Goal: Information Seeking & Learning: Learn about a topic

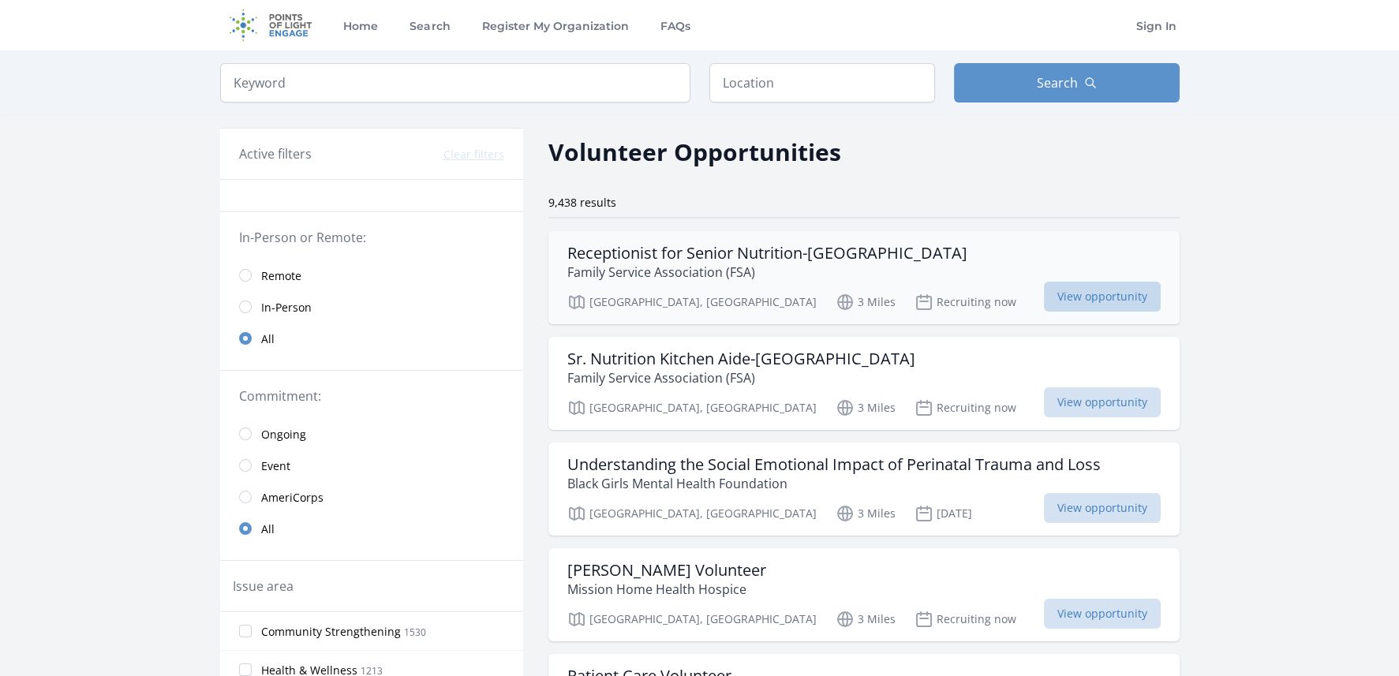
click at [1044, 297] on span "View opportunity" at bounding box center [1102, 297] width 117 height 30
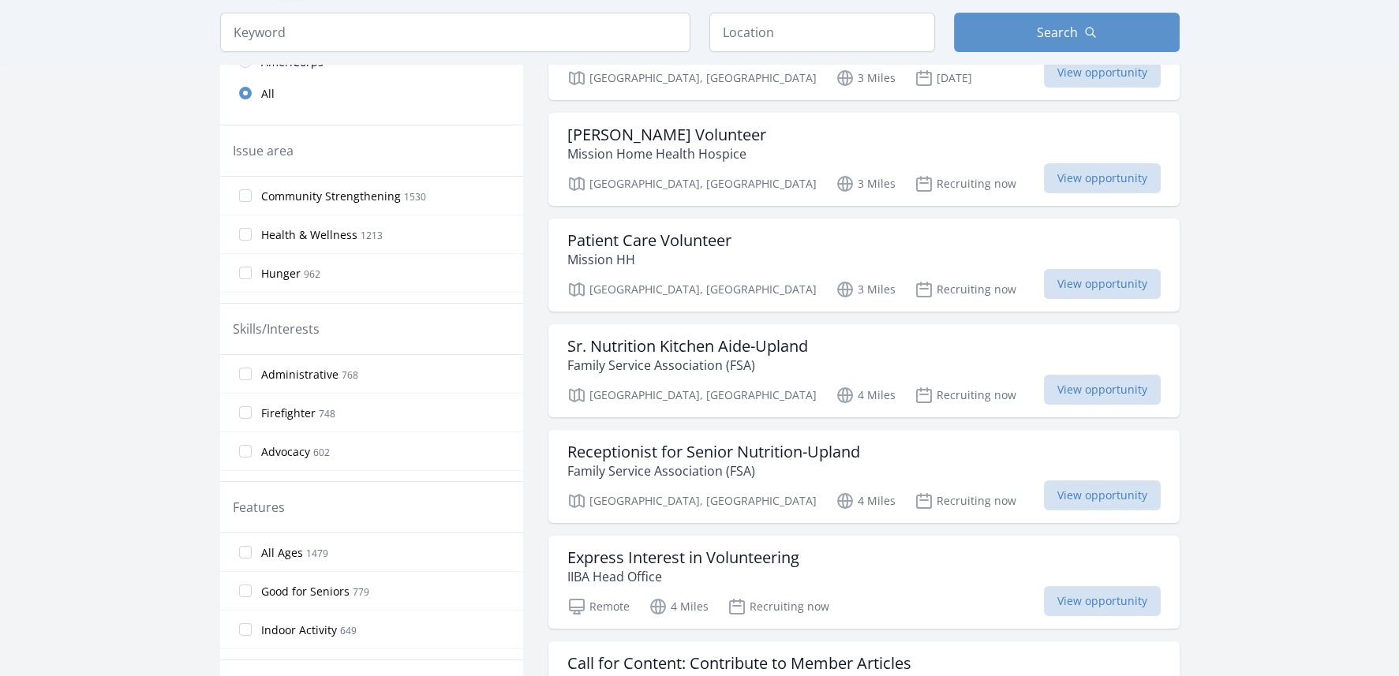
scroll to position [447, 0]
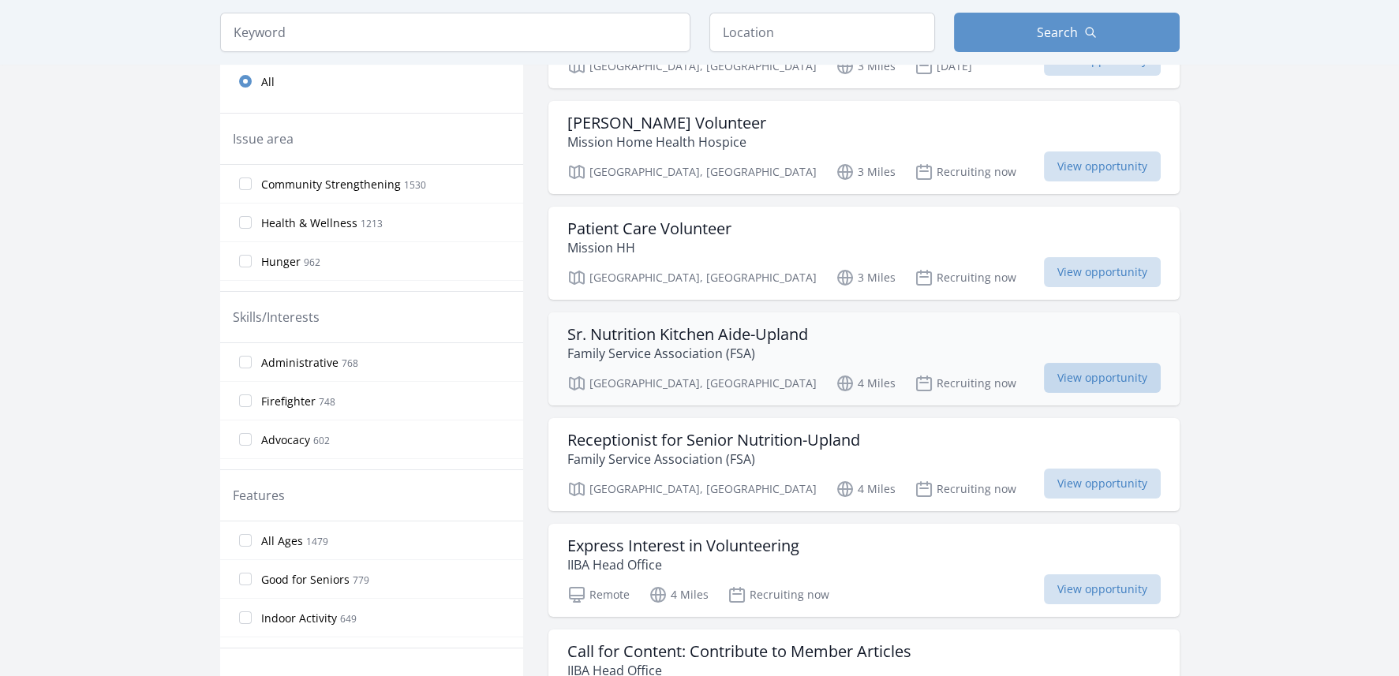
click at [1045, 376] on span "View opportunity" at bounding box center [1102, 378] width 117 height 30
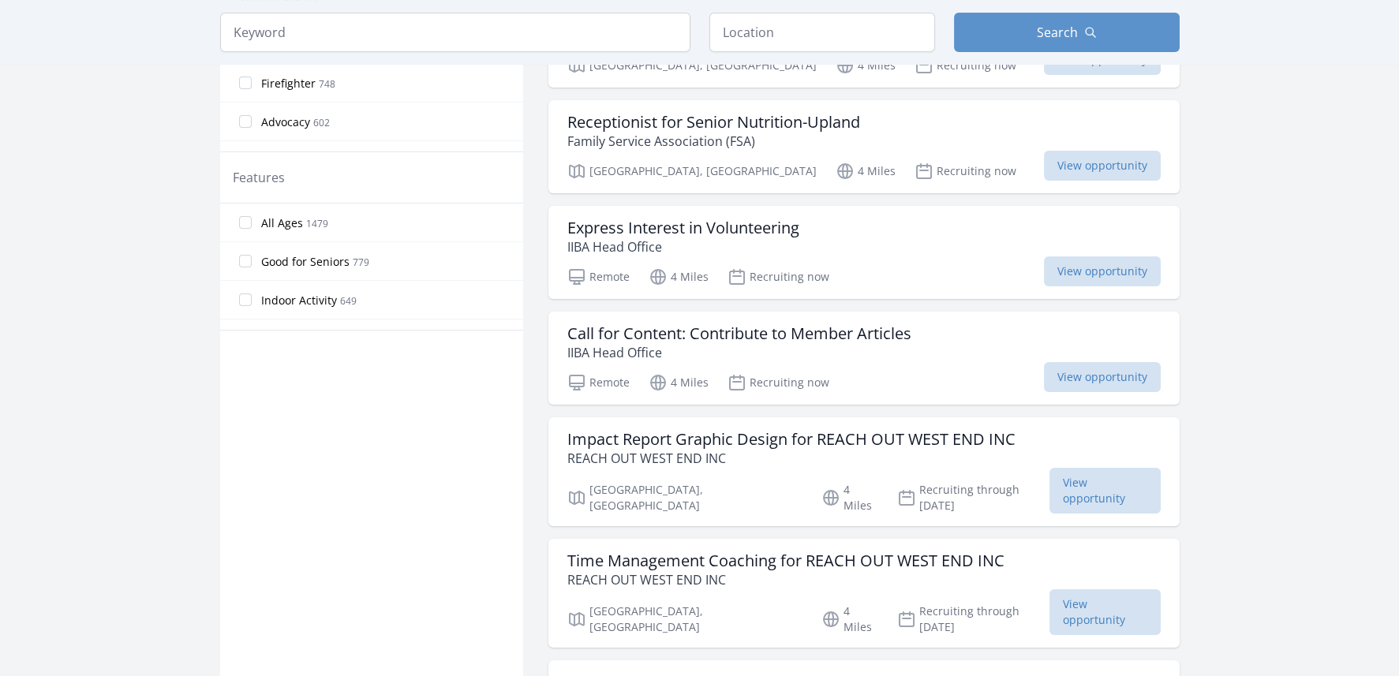
scroll to position [780, 0]
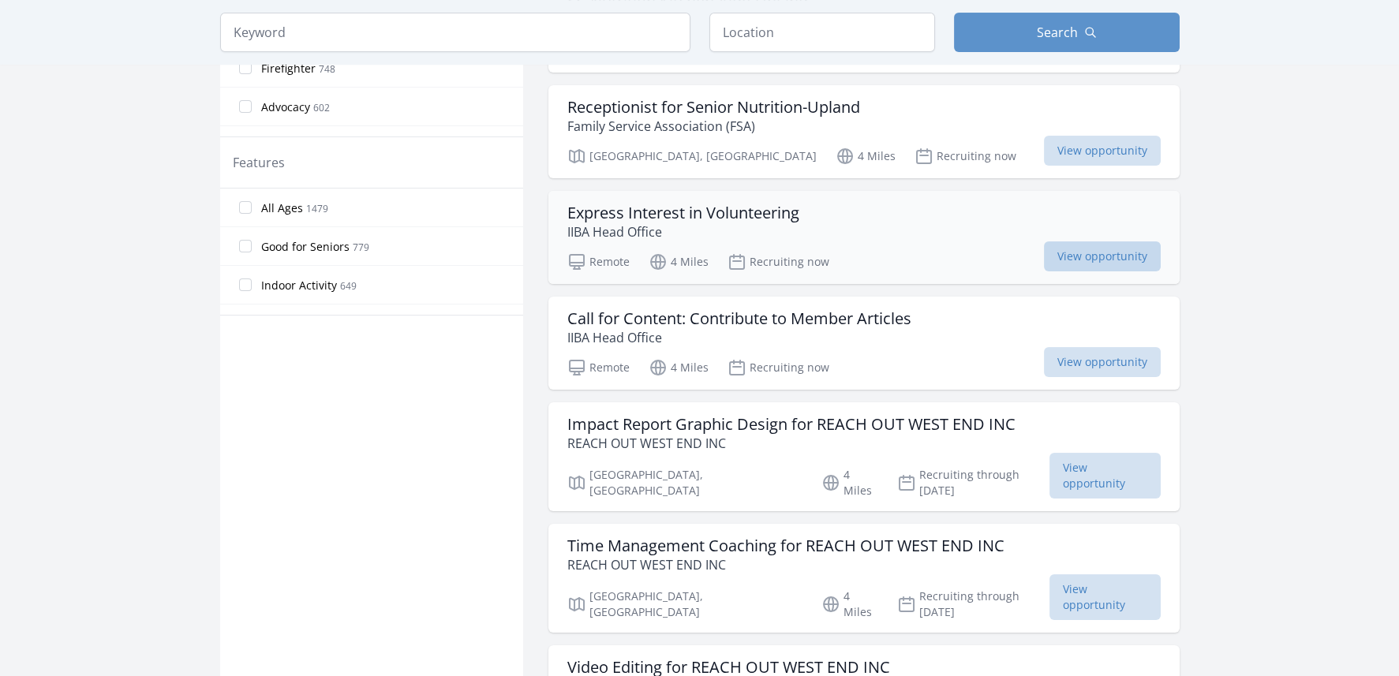
click at [1068, 252] on span "View opportunity" at bounding box center [1102, 256] width 117 height 30
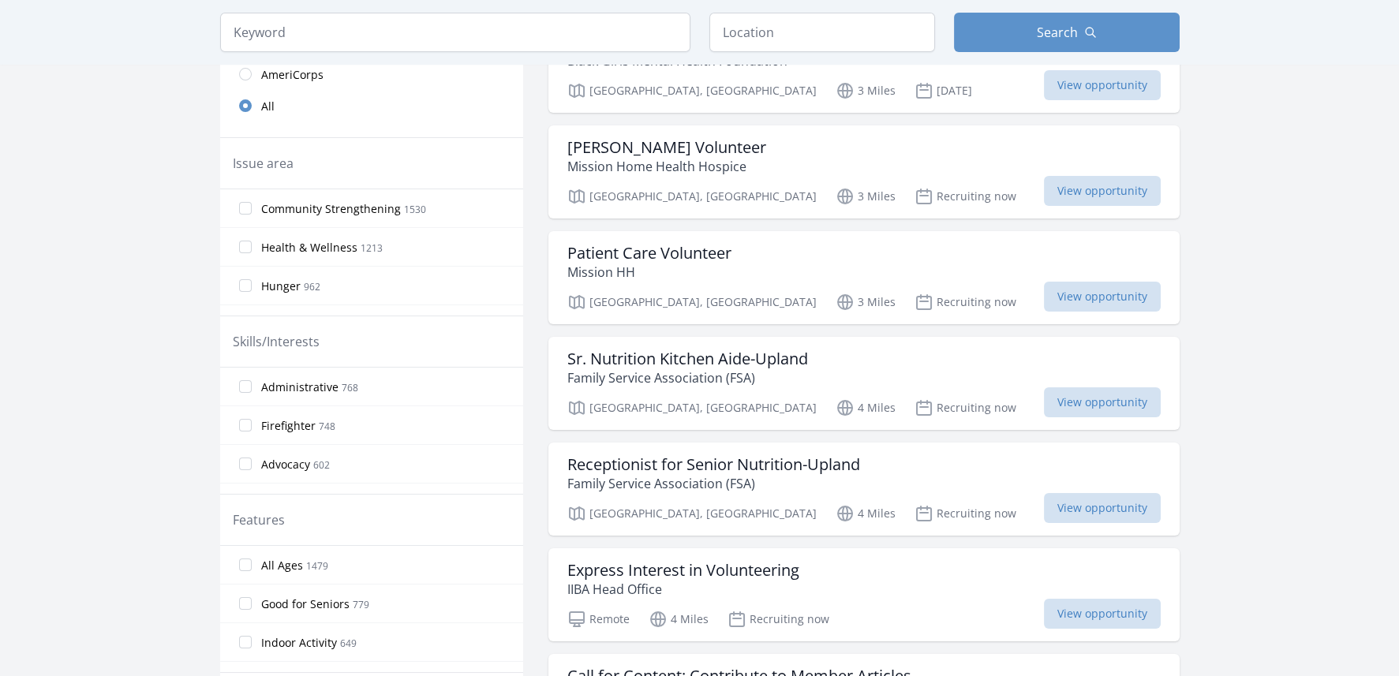
scroll to position [305, 0]
